Goal: Information Seeking & Learning: Find specific fact

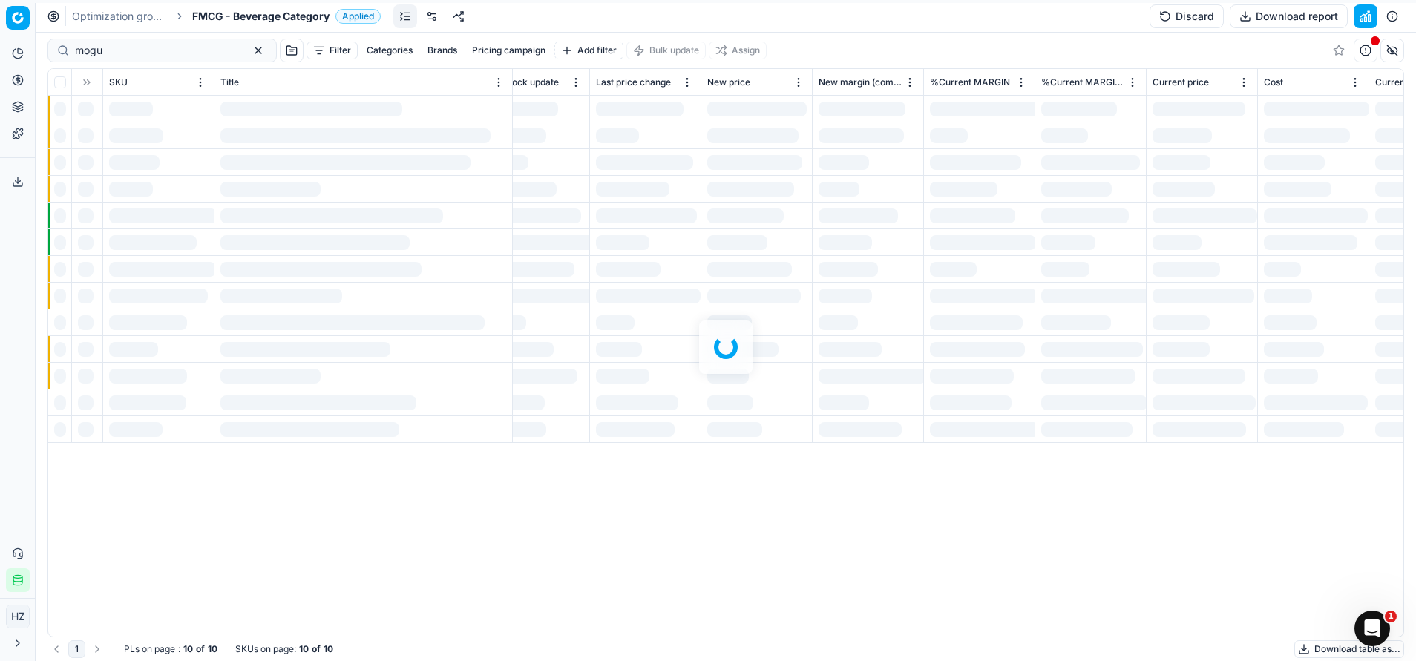
scroll to position [0, 4154]
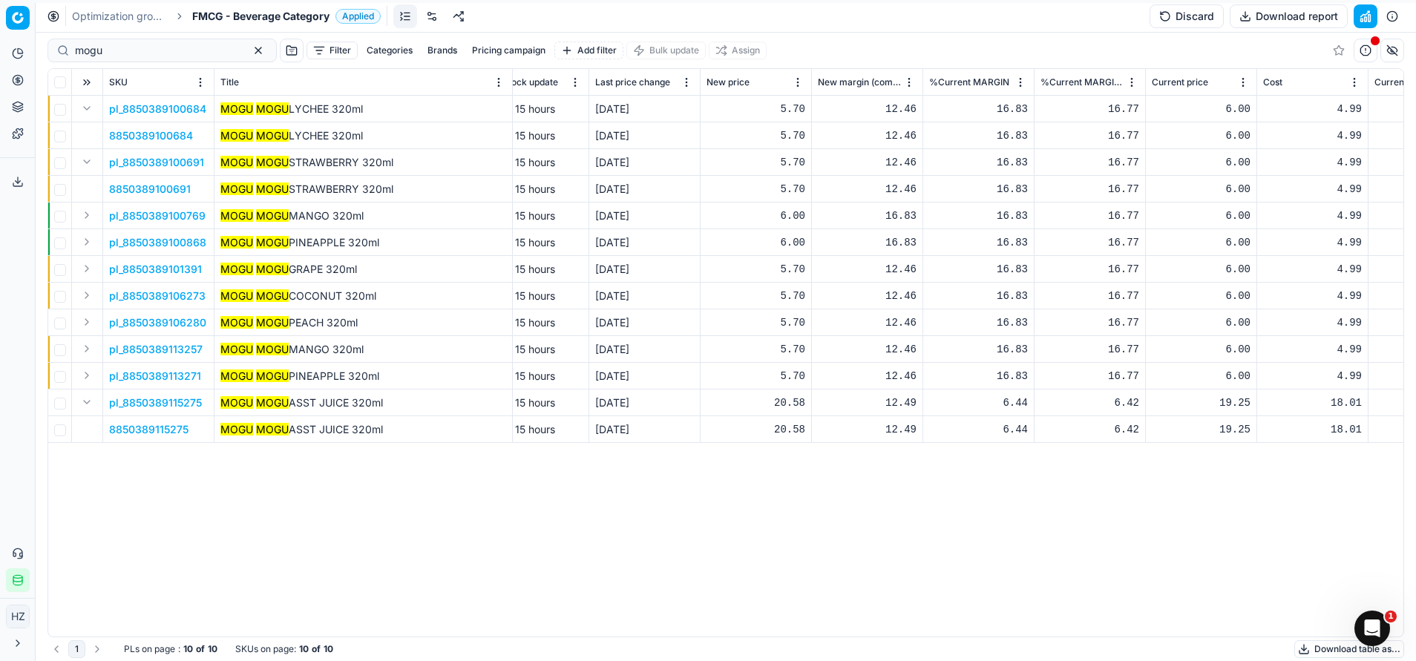
click at [235, 60] on div "mogu" at bounding box center [162, 51] width 229 height 24
click at [249, 50] on button "button" at bounding box center [258, 51] width 18 height 18
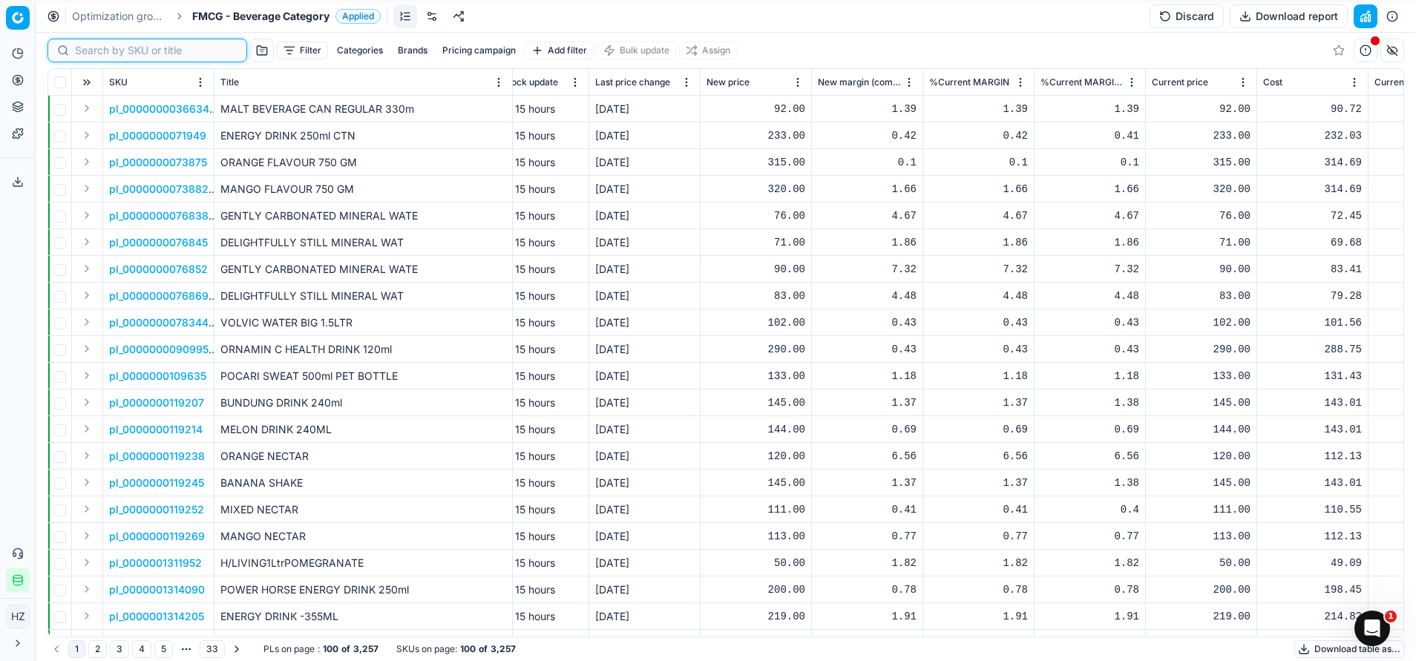
click at [100, 45] on input at bounding box center [156, 50] width 163 height 15
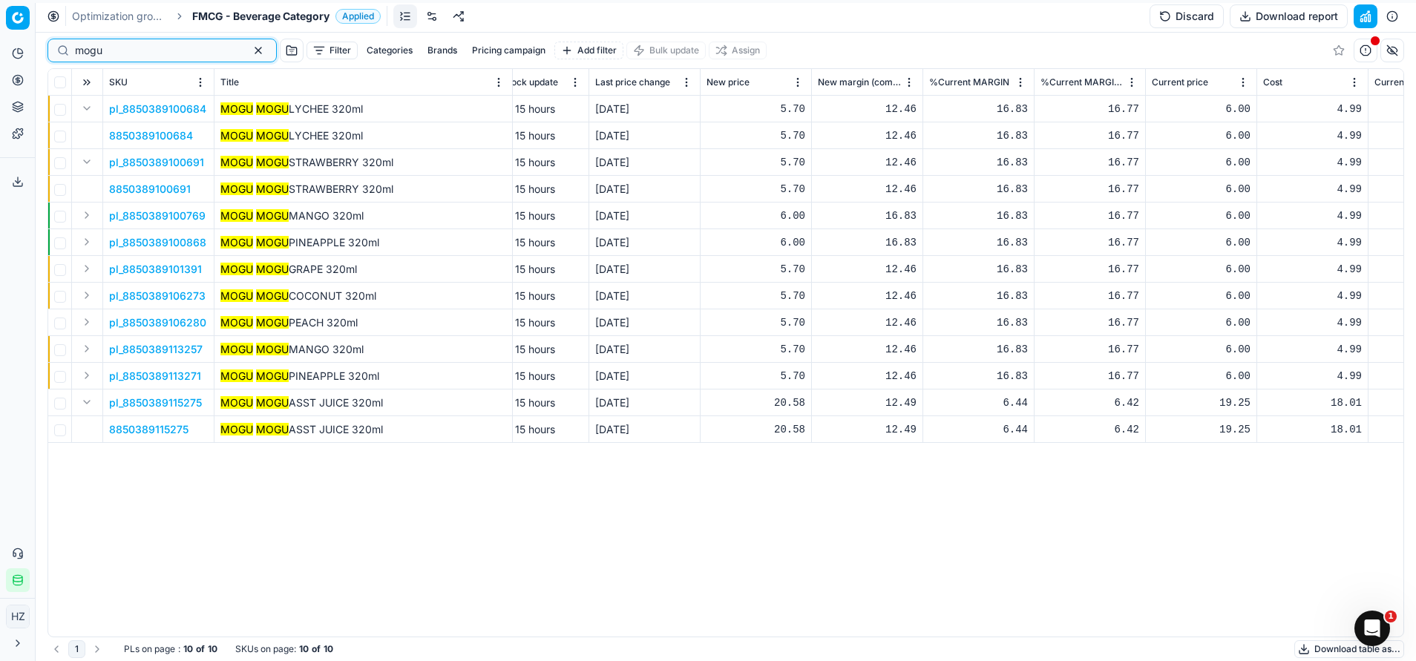
type input "mogu"
click at [121, 425] on span "8850389115275" at bounding box center [148, 429] width 79 height 15
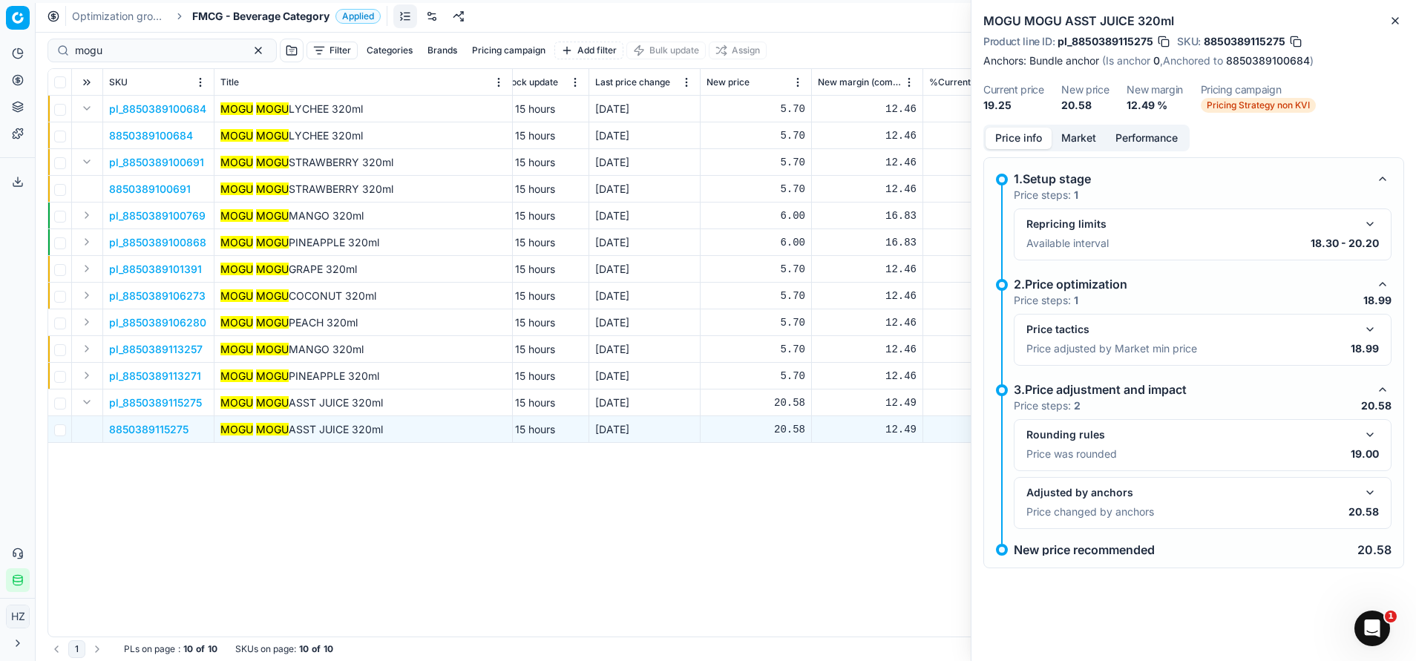
click at [1372, 491] on button "button" at bounding box center [1370, 493] width 18 height 18
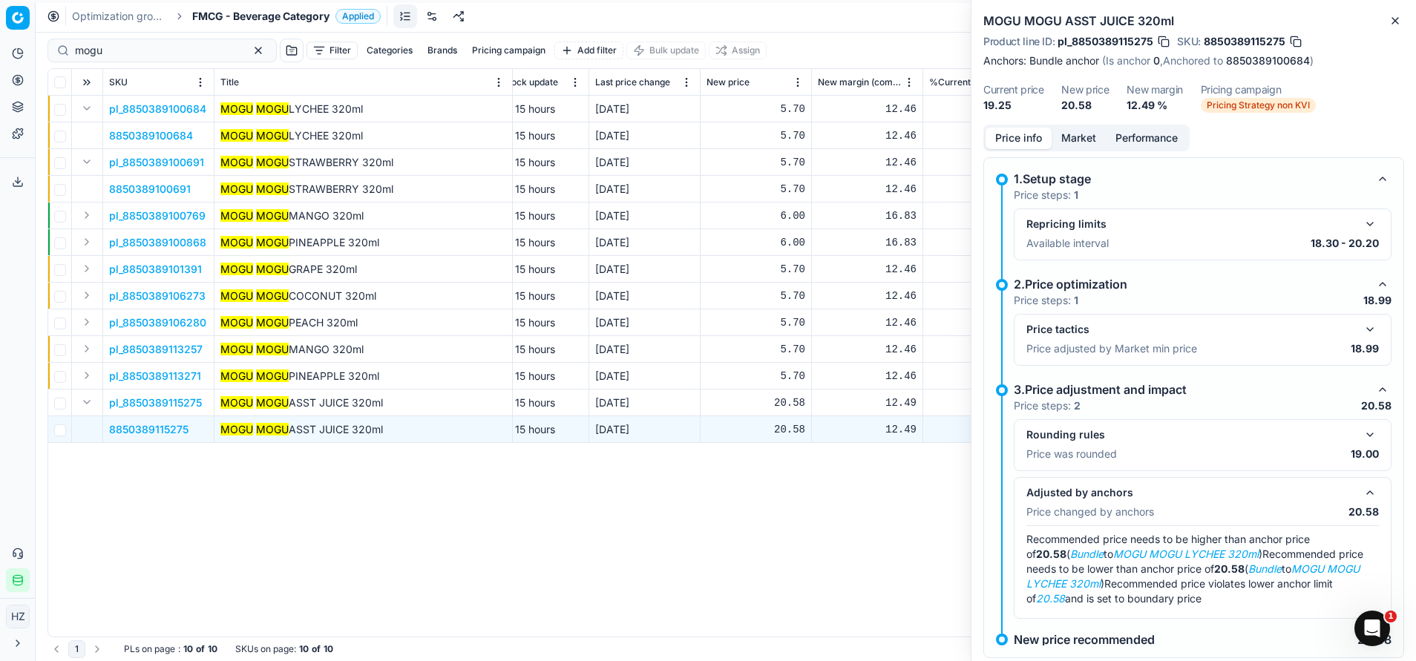
click at [1271, 56] on link "8850389100684" at bounding box center [1268, 60] width 84 height 15
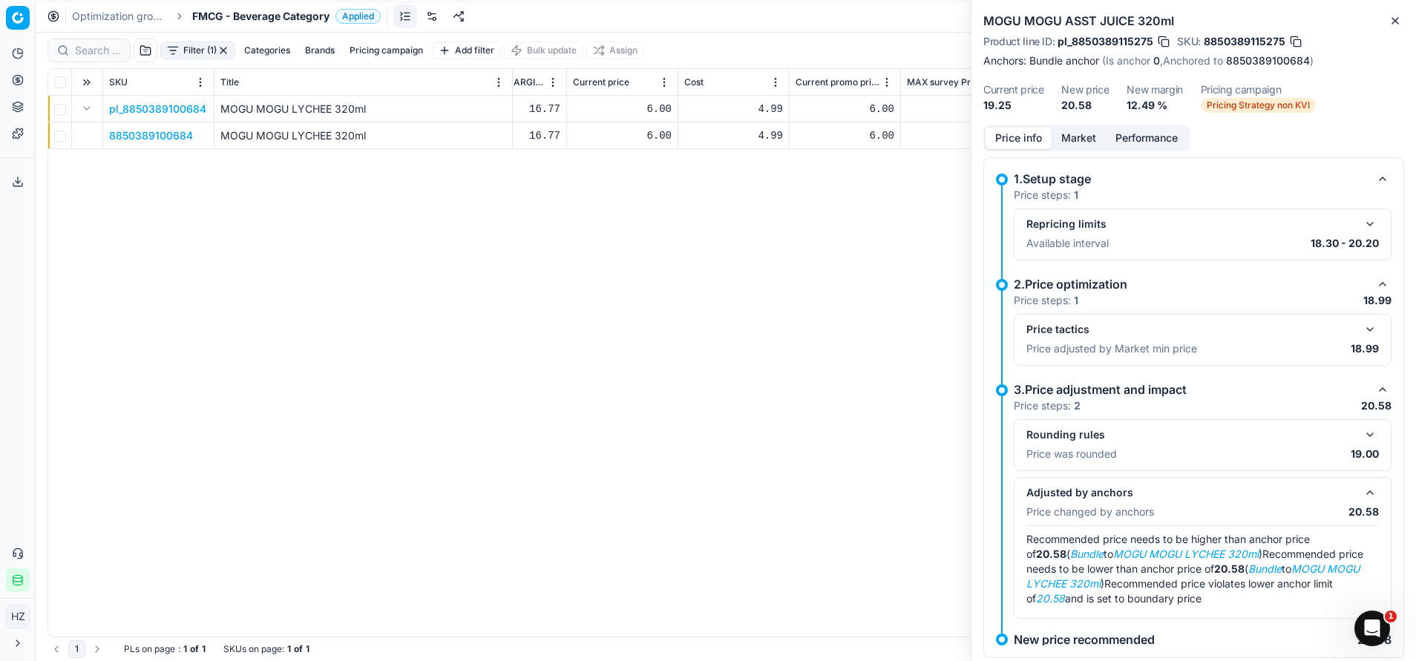
scroll to position [0, 4727]
click at [111, 44] on input at bounding box center [156, 50] width 163 height 15
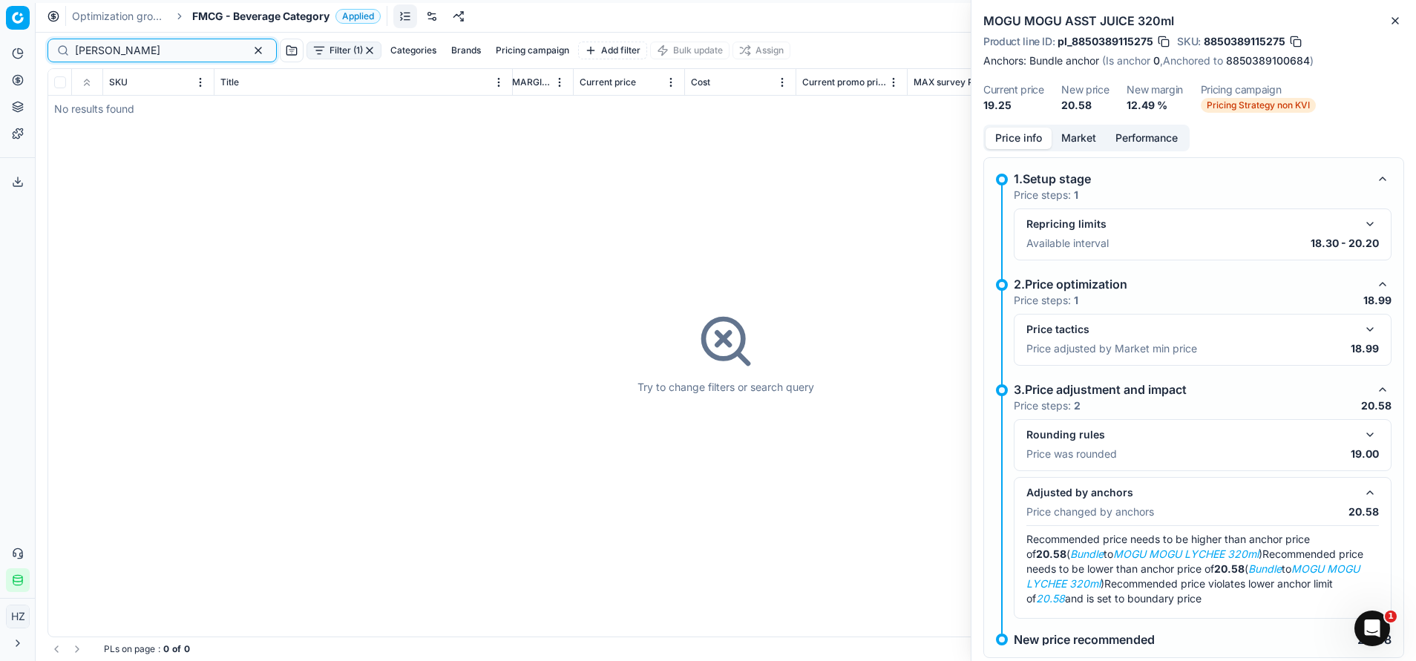
type input "[PERSON_NAME]"
click at [249, 47] on button "button" at bounding box center [258, 51] width 18 height 18
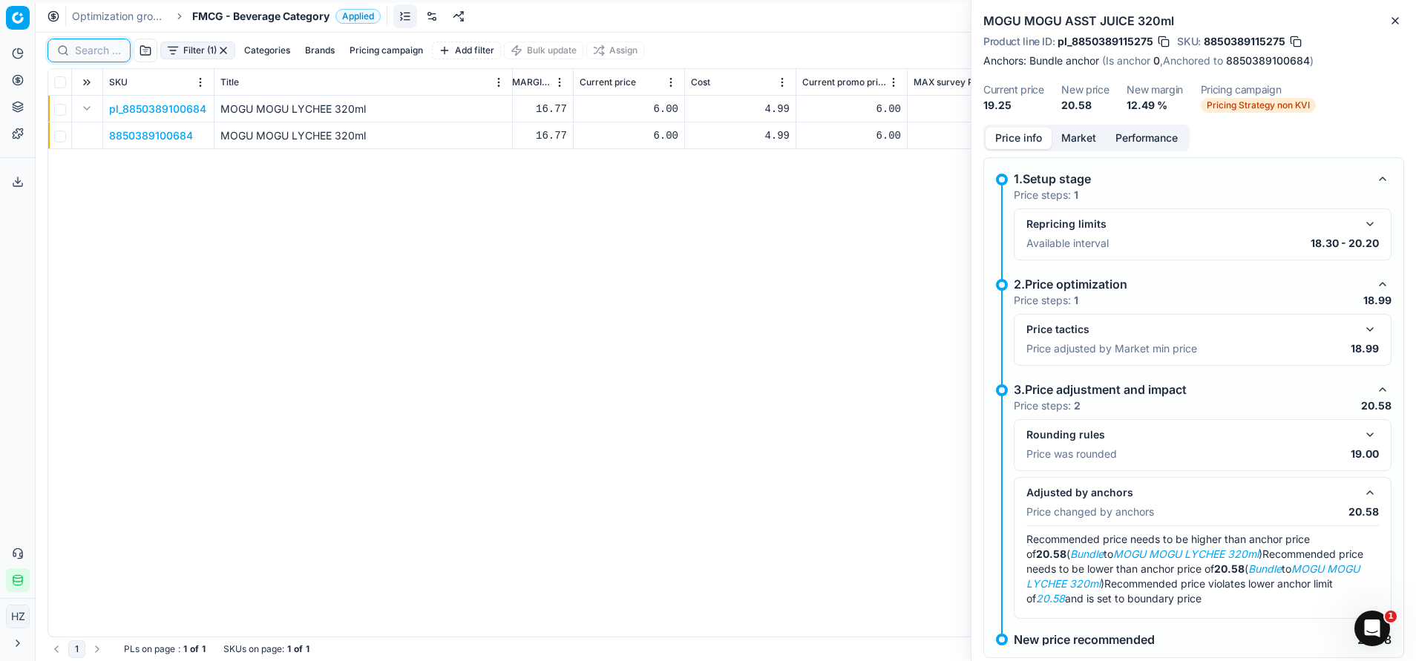
click at [94, 56] on input at bounding box center [98, 50] width 46 height 15
paste input "6297000611013"
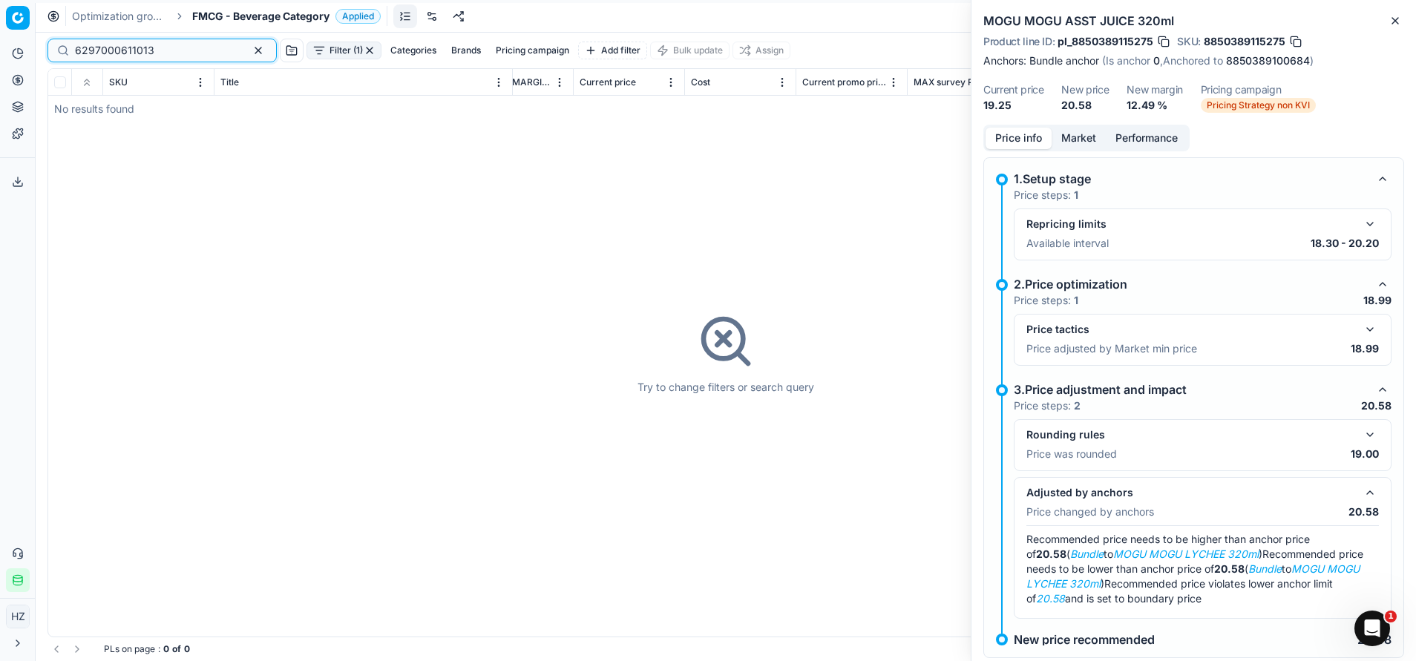
type input "6297000611013"
click at [249, 50] on button "button" at bounding box center [258, 51] width 18 height 18
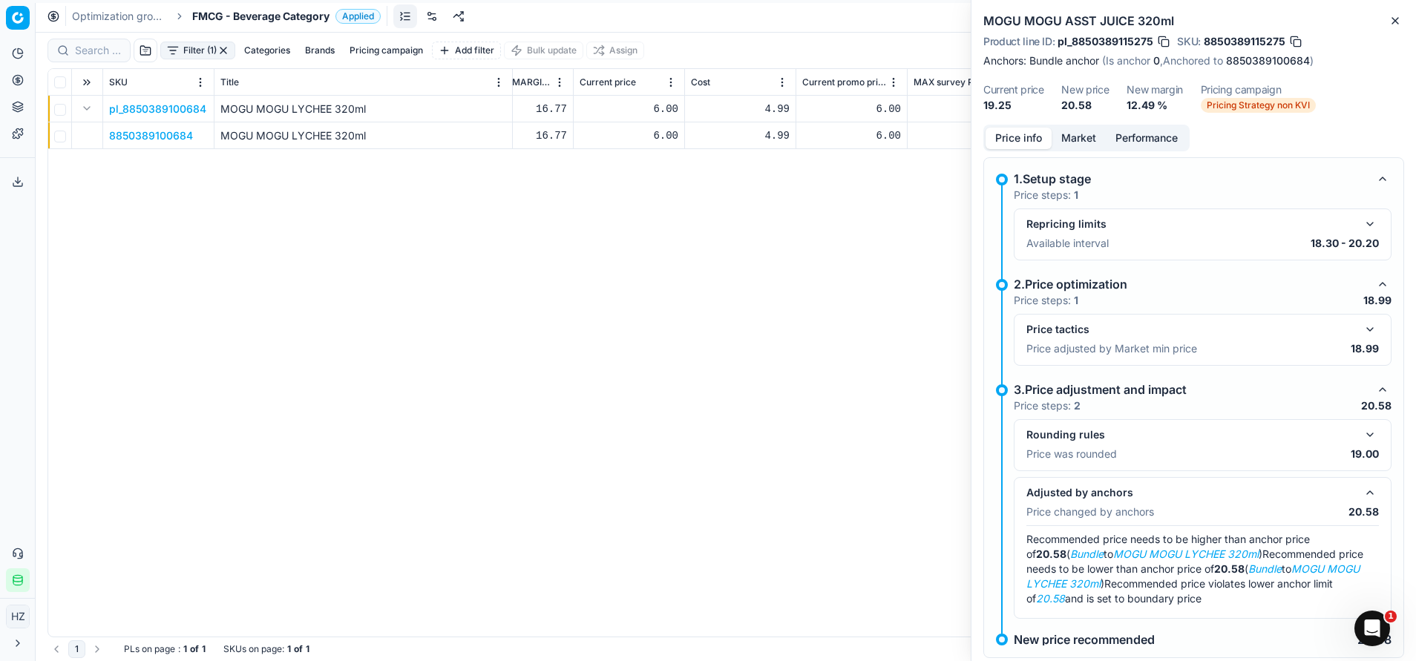
click at [216, 54] on button "Filter (1)" at bounding box center [197, 51] width 75 height 18
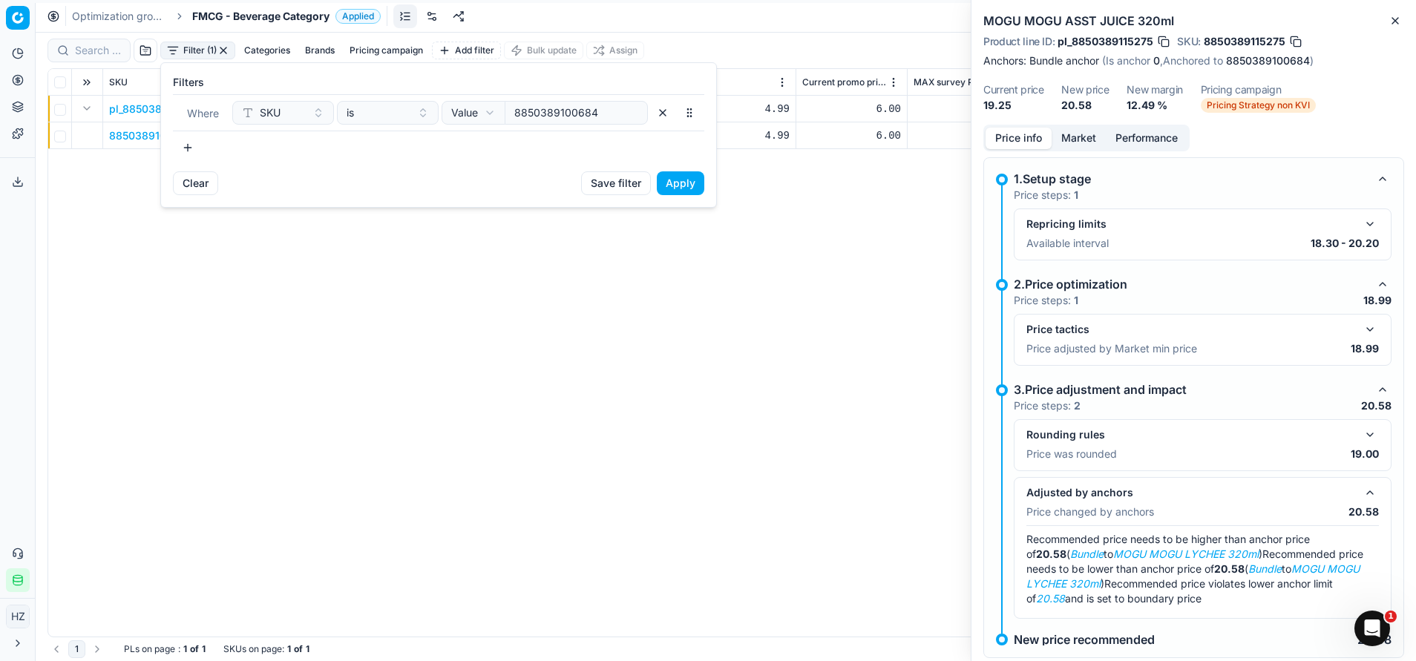
click at [197, 184] on button "Clear" at bounding box center [195, 183] width 45 height 24
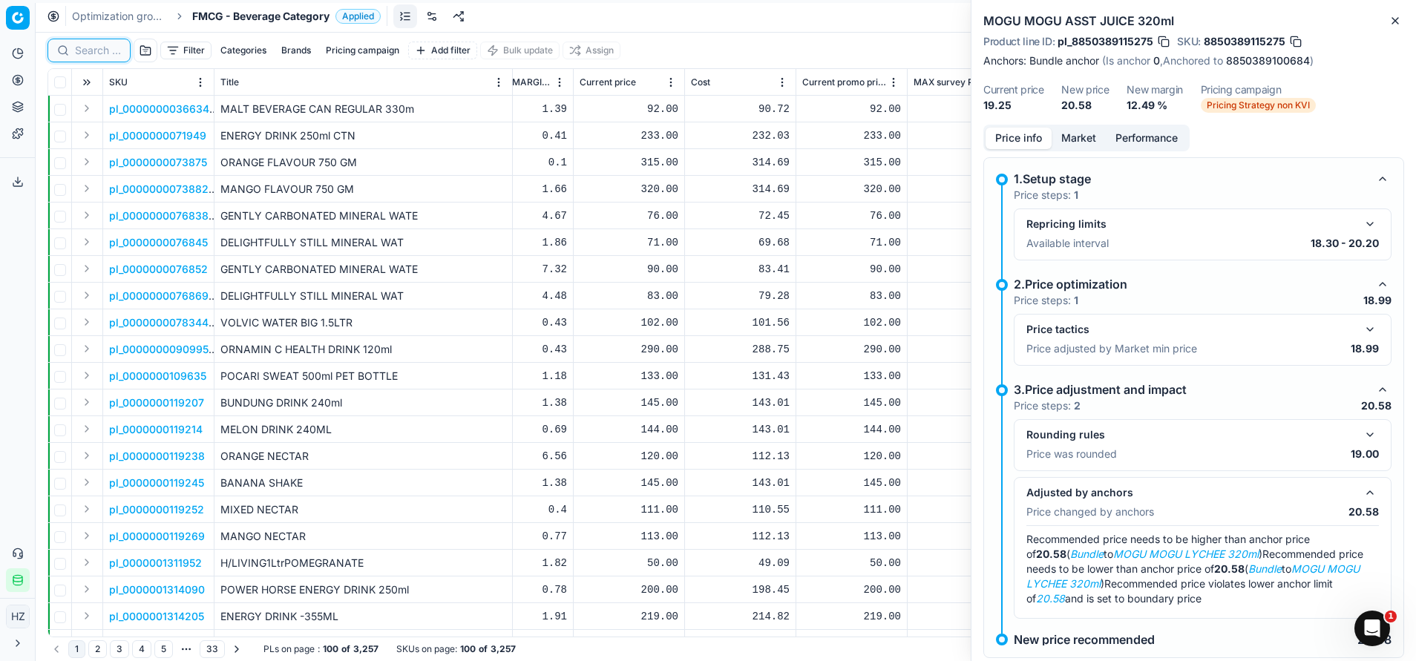
click at [102, 57] on input at bounding box center [98, 50] width 46 height 15
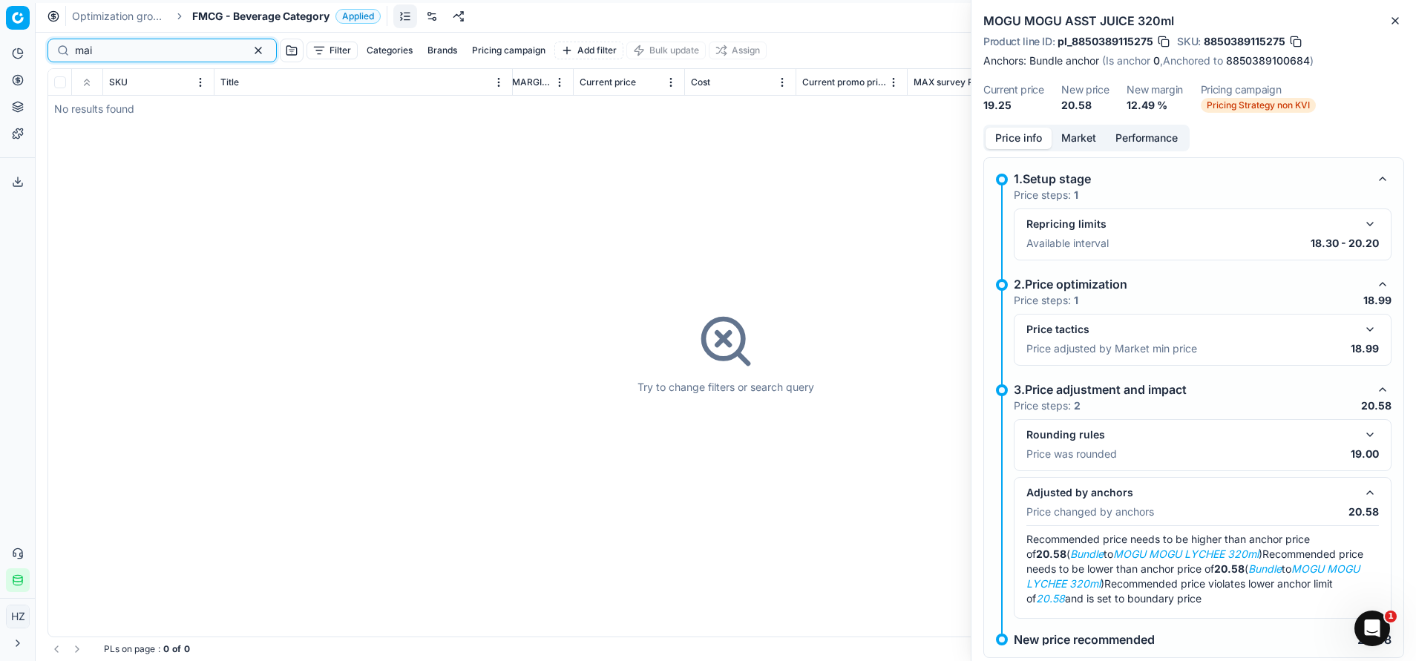
type input "mai"
click at [249, 44] on button "button" at bounding box center [258, 51] width 18 height 18
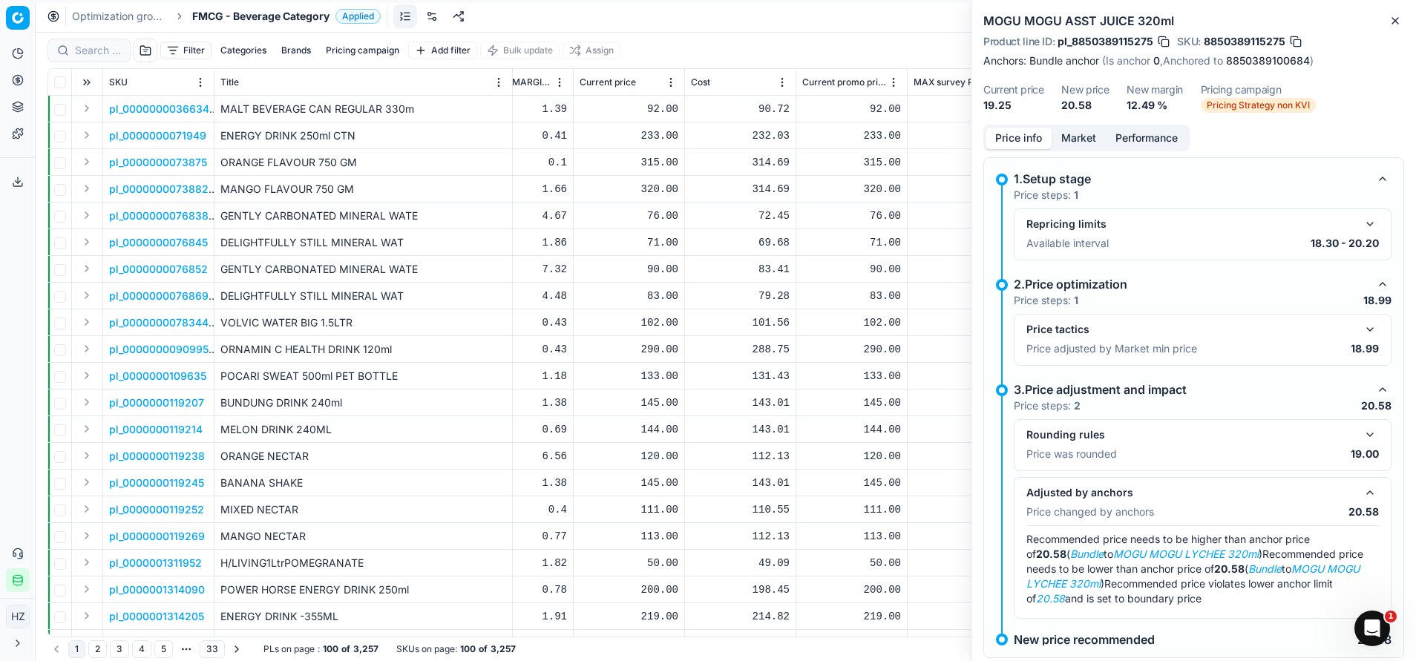
click at [281, 53] on button "Brands" at bounding box center [296, 51] width 42 height 18
type input "mai"
click at [205, 102] on span "MAI [GEOGRAPHIC_DATA]" at bounding box center [269, 104] width 129 height 15
checkbox input "true"
click at [400, 143] on button "Apply" at bounding box center [388, 138] width 36 height 18
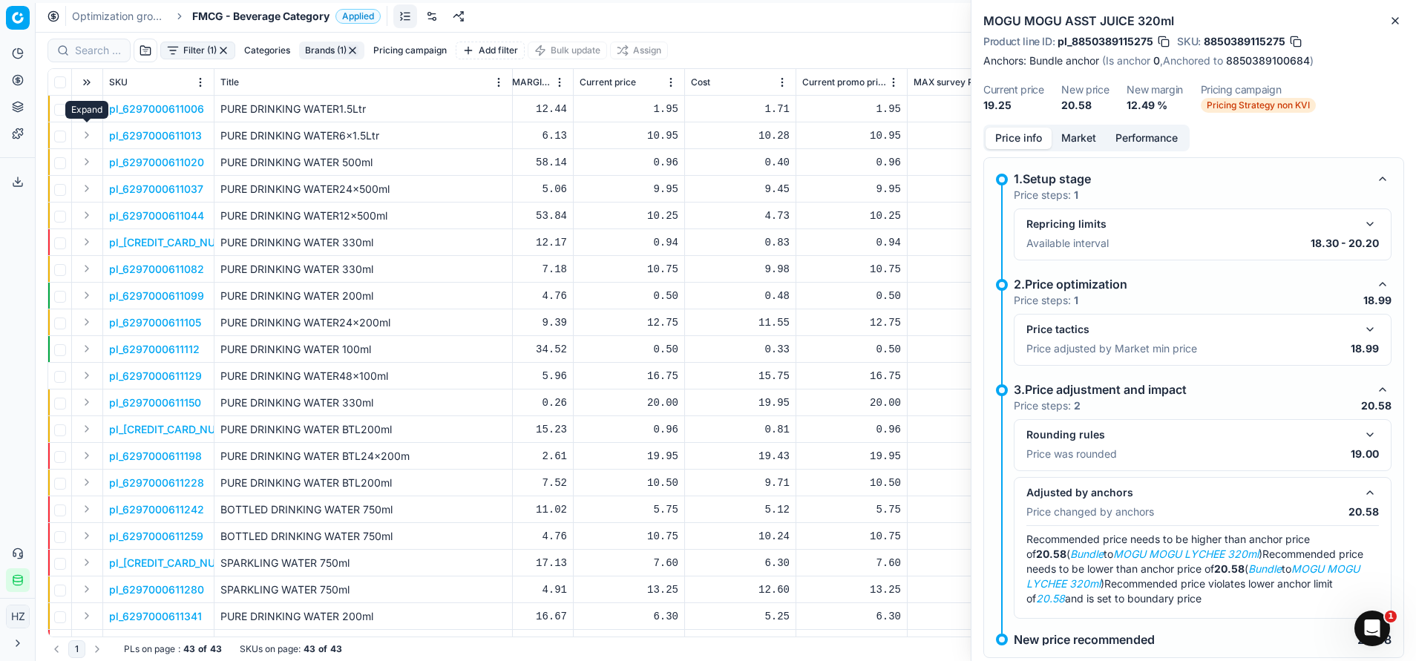
click at [88, 133] on button "Expand" at bounding box center [87, 135] width 18 height 18
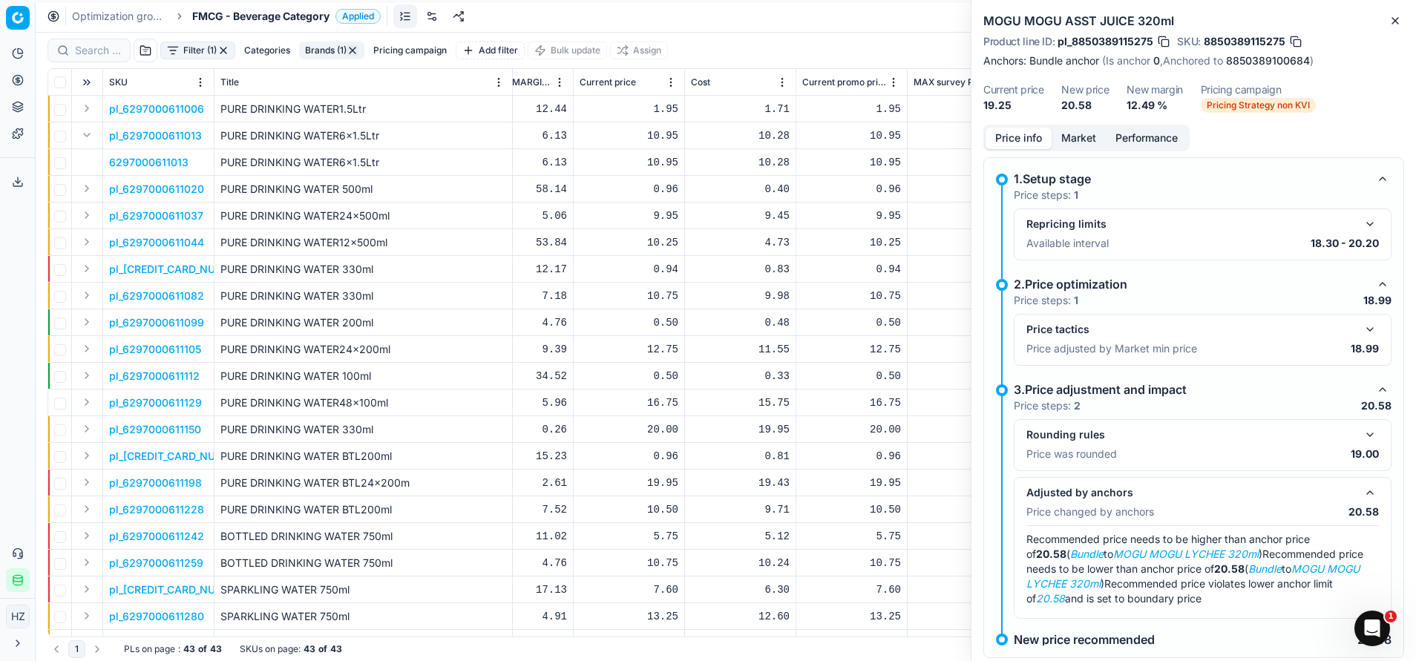
click at [159, 161] on p "6297000611013" at bounding box center [148, 162] width 79 height 15
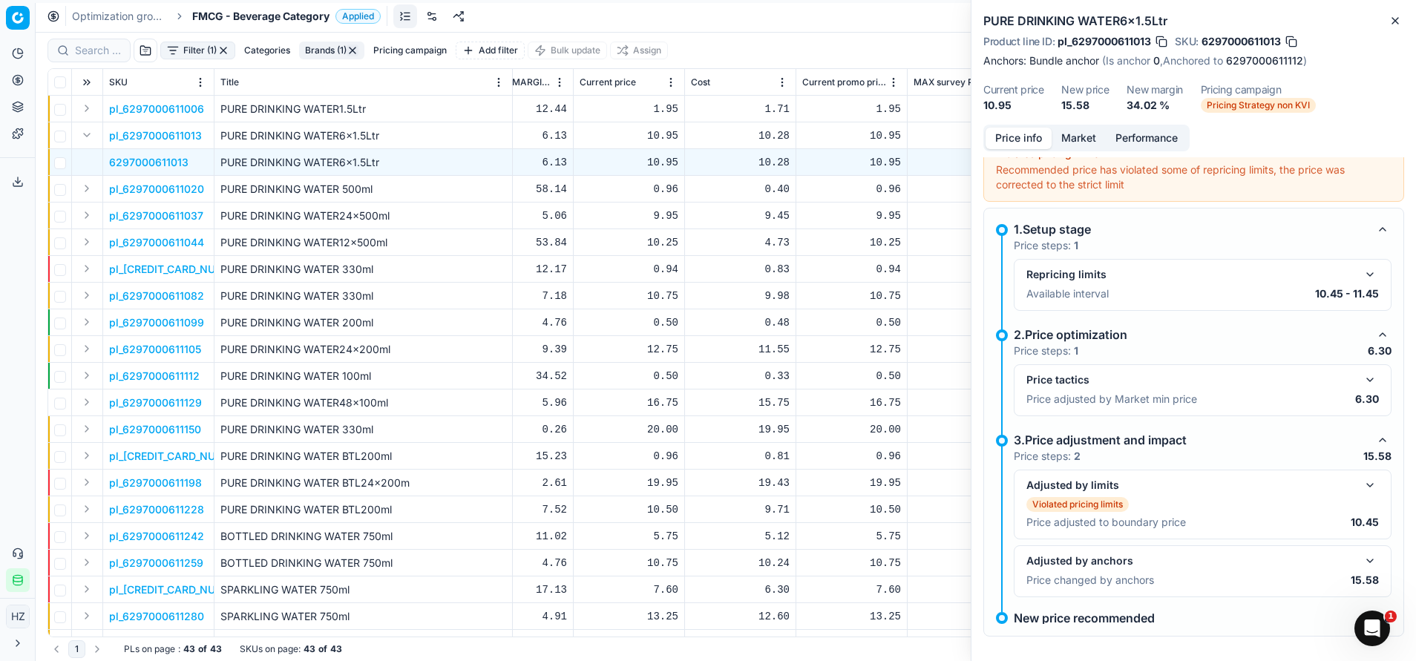
scroll to position [32, 0]
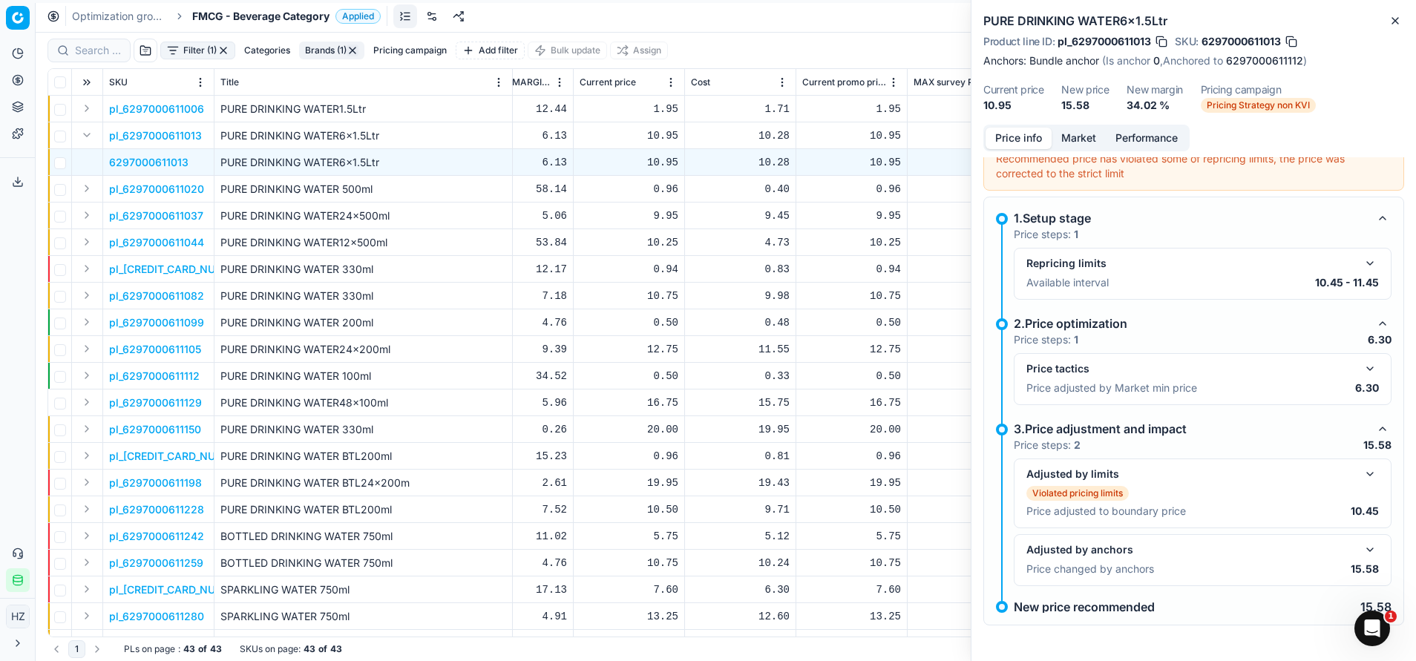
click at [1361, 551] on button "button" at bounding box center [1370, 550] width 18 height 18
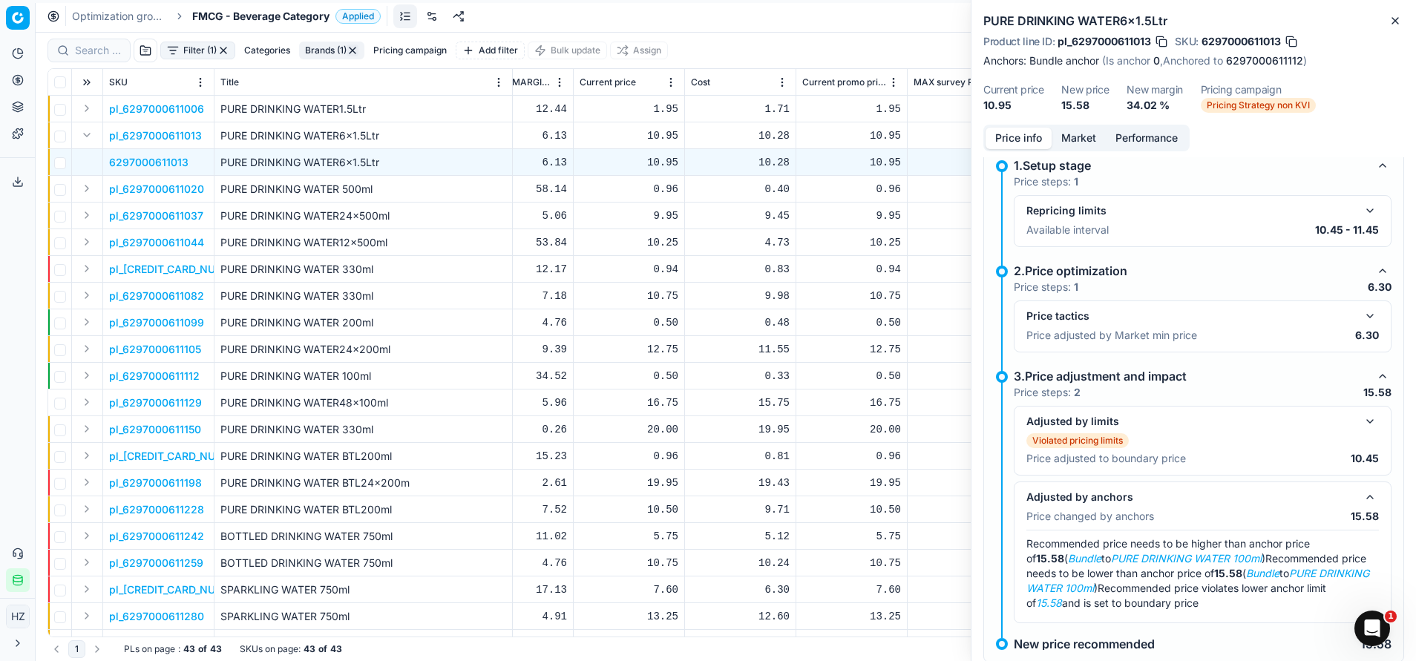
scroll to position [122, 0]
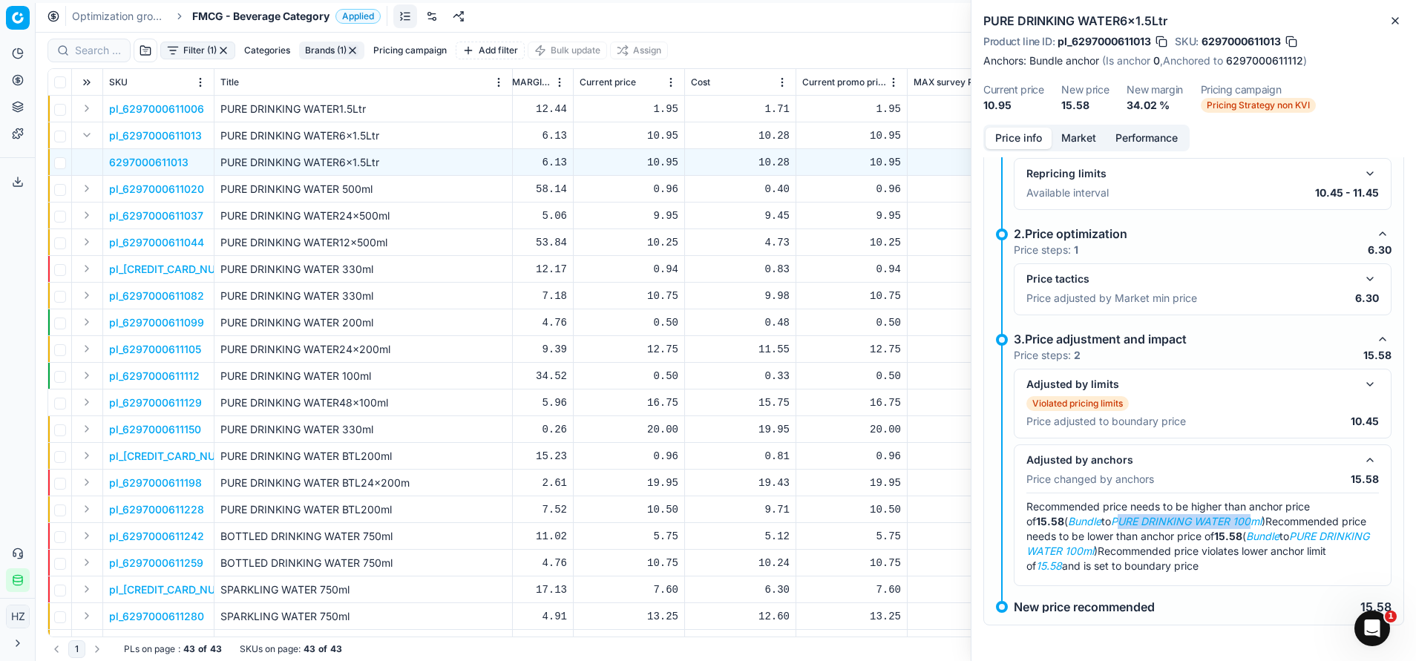
drag, startPoint x: 1087, startPoint y: 523, endPoint x: 1216, endPoint y: 519, distance: 129.2
click at [1216, 519] on em "PURE DRINKING WATER 100ml" at bounding box center [1186, 521] width 151 height 13
drag, startPoint x: 1216, startPoint y: 519, endPoint x: 1270, endPoint y: 565, distance: 71.1
click at [1270, 565] on div "Recommended price needs to be higher than anchor price of 15.58 ( Bundle to PUR…" at bounding box center [1203, 537] width 353 height 74
click at [1239, 62] on link "6297000611112" at bounding box center [1264, 60] width 77 height 15
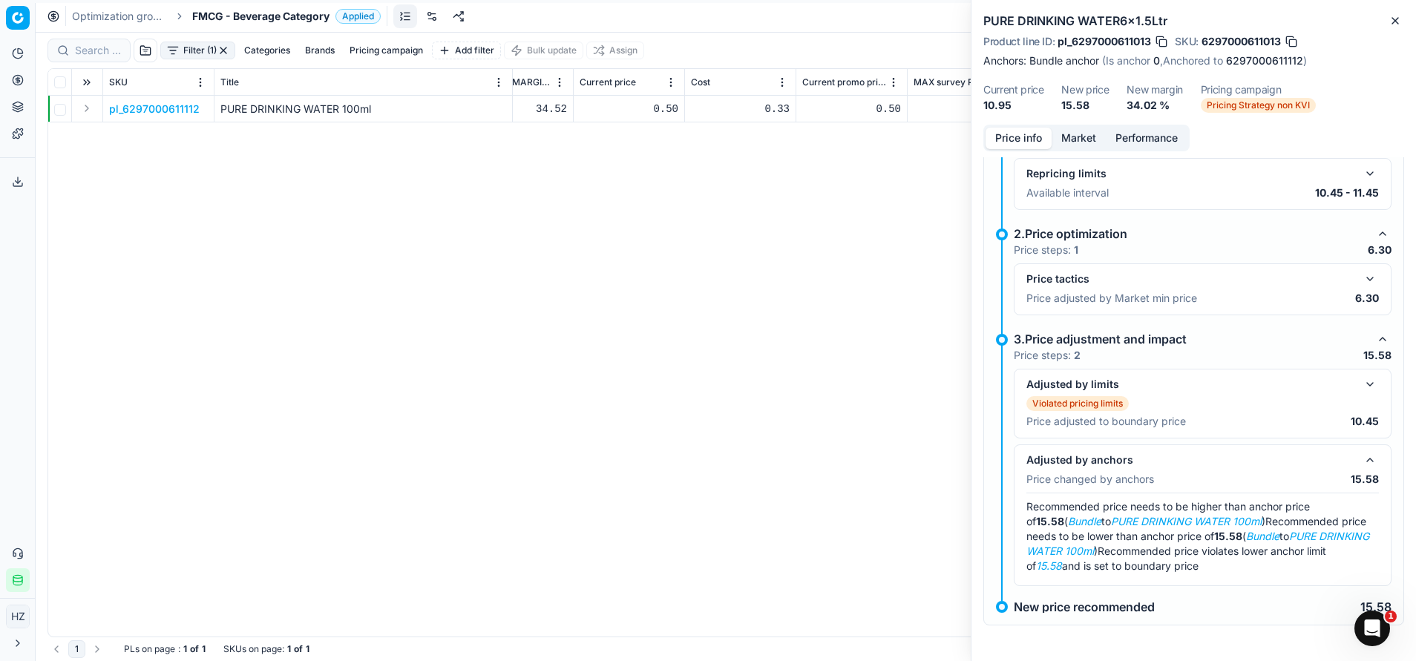
click at [485, 179] on div "SKU Title Look Flag Lock Flag KVI Freeze price Alerts Item Status Item Number F…" at bounding box center [725, 353] width 1355 height 568
click at [1398, 22] on icon "button" at bounding box center [1395, 21] width 12 height 12
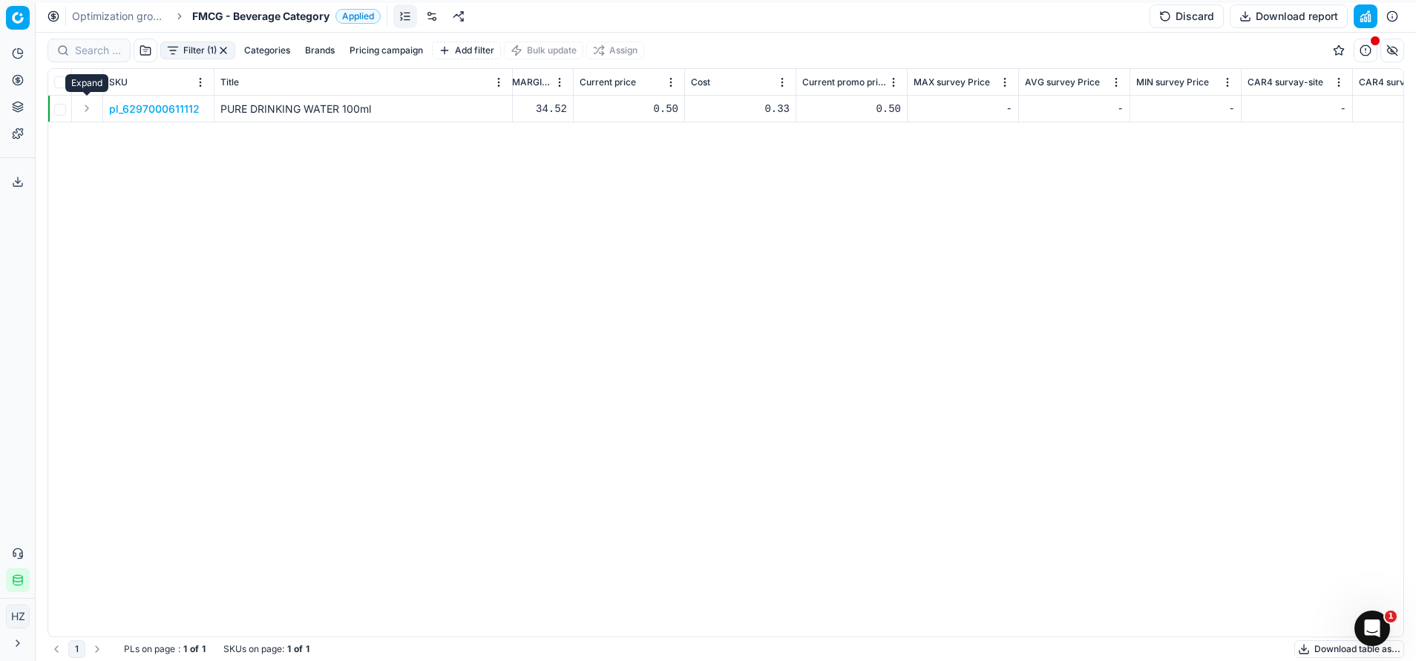
click at [84, 111] on button "Expand" at bounding box center [87, 108] width 18 height 18
click at [148, 137] on p "6297000611112" at bounding box center [147, 135] width 77 height 15
